Goal: Task Accomplishment & Management: Manage account settings

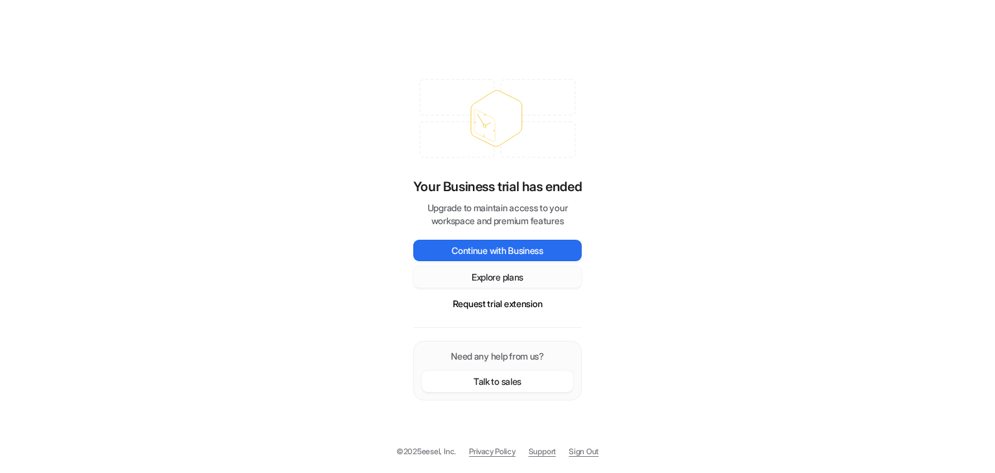
click at [480, 277] on button "Explore plans" at bounding box center [497, 276] width 169 height 21
click at [501, 388] on button "Talk to sales" at bounding box center [498, 381] width 152 height 21
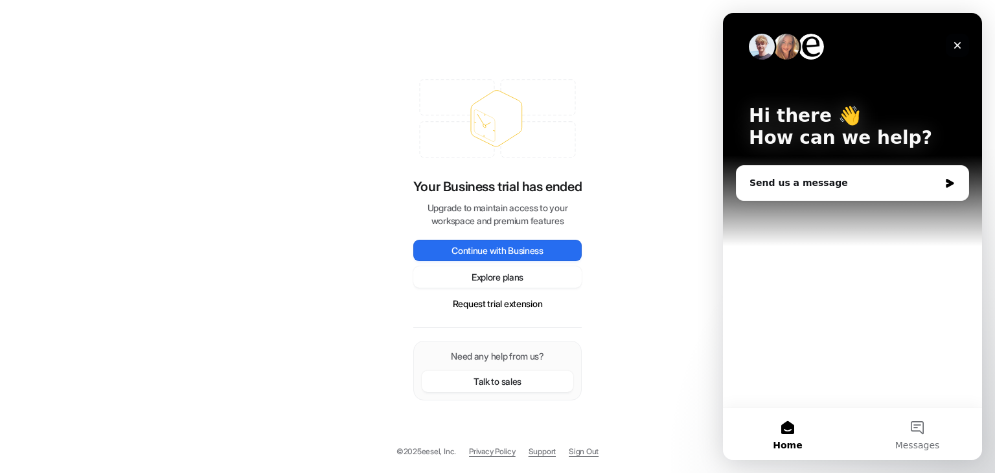
click at [957, 42] on icon "Close" at bounding box center [958, 45] width 10 height 10
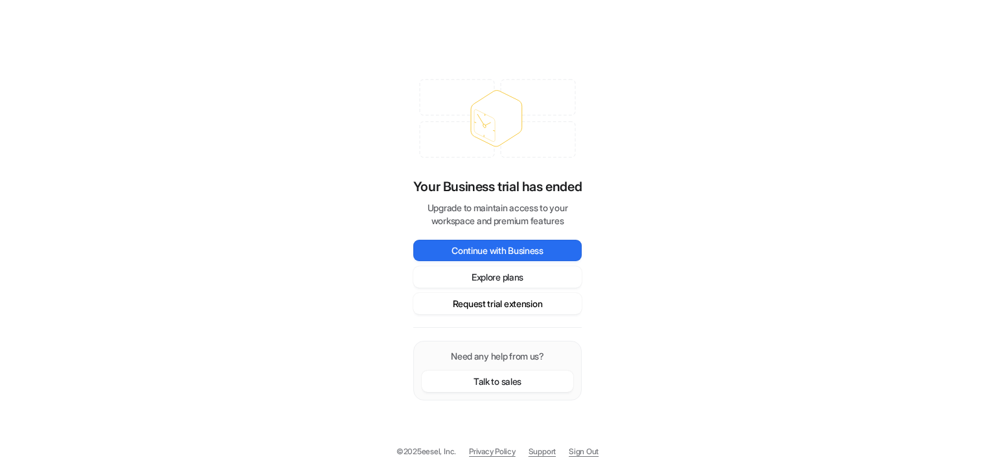
click at [474, 303] on button "Request trial extension" at bounding box center [497, 303] width 169 height 21
